Goal: Information Seeking & Learning: Learn about a topic

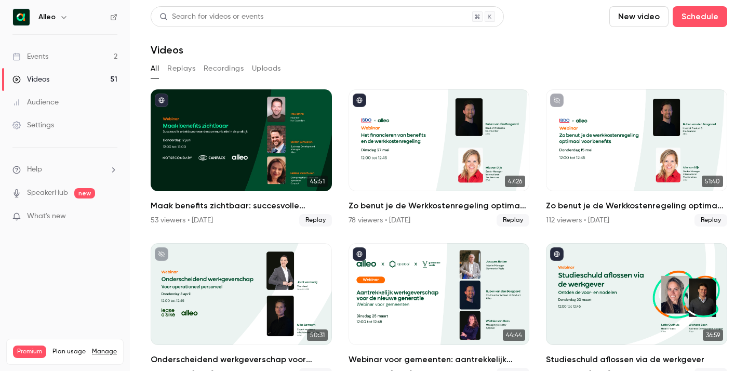
click at [86, 60] on link "Events 2" at bounding box center [65, 56] width 130 height 23
click at [85, 50] on link "Events 2" at bounding box center [65, 56] width 130 height 23
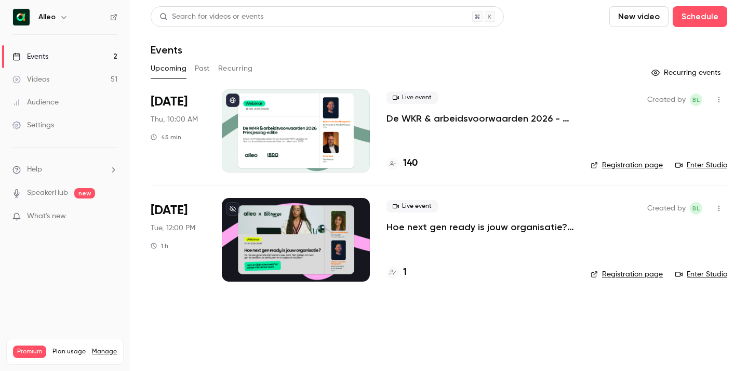
click at [452, 231] on p "Hoe next gen ready is jouw organisatie? Alleo x The Recharge Club" at bounding box center [481, 227] width 188 height 12
